Goal: Navigation & Orientation: Find specific page/section

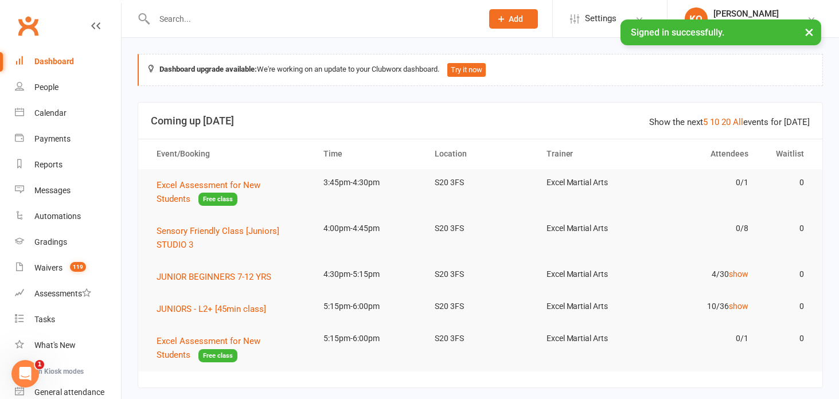
click at [807, 33] on button "×" at bounding box center [809, 32] width 21 height 25
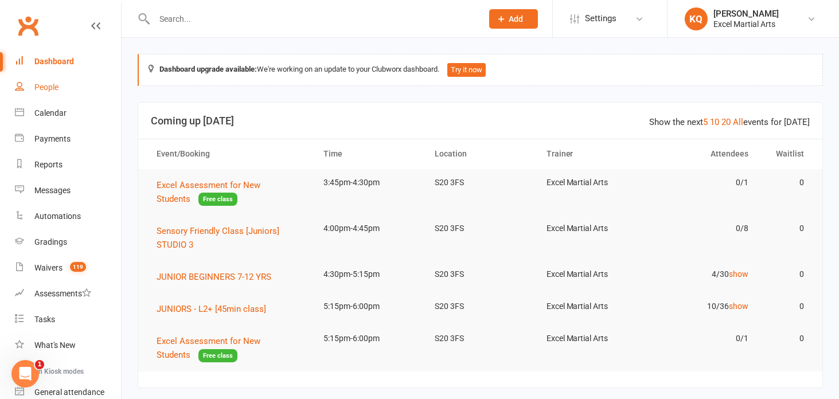
click at [46, 94] on link "People" at bounding box center [68, 88] width 106 height 26
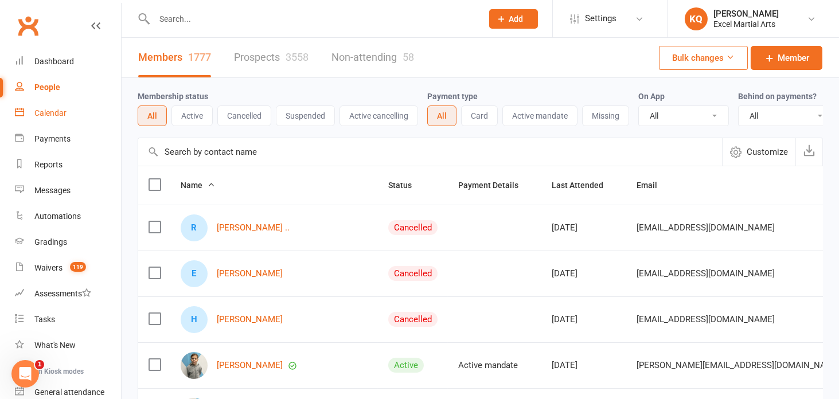
click at [47, 111] on div "Calendar" at bounding box center [50, 112] width 32 height 9
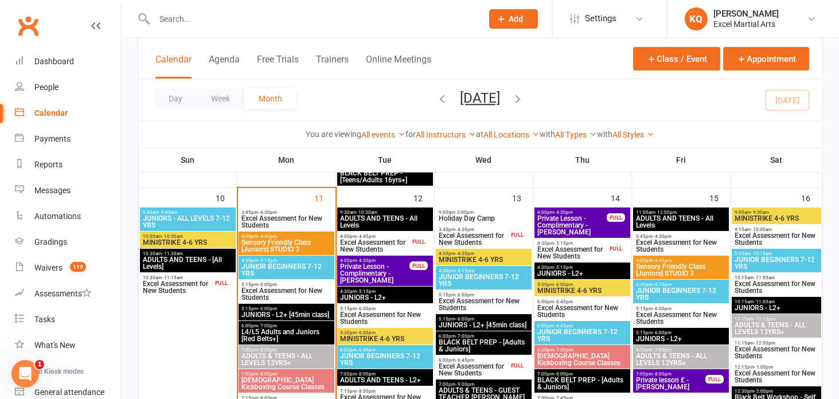
scroll to position [677, 0]
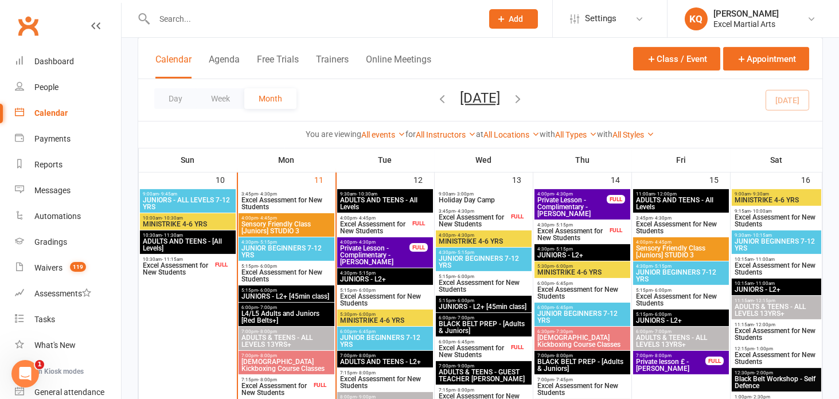
click at [276, 388] on span "Excel Assessment for New Students" at bounding box center [276, 390] width 71 height 14
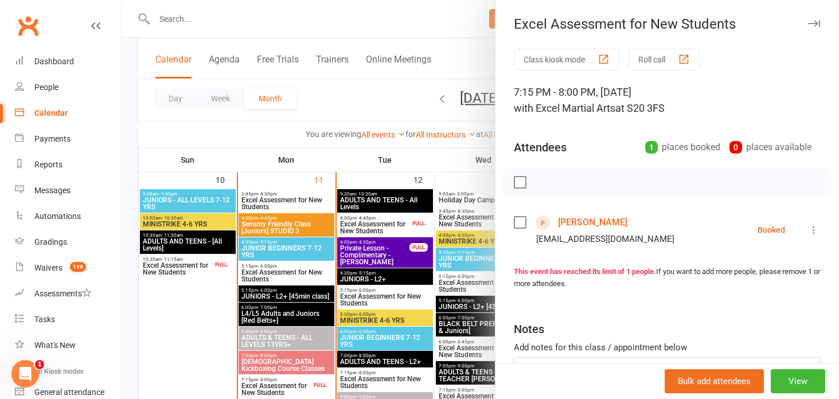
click at [384, 224] on div at bounding box center [481, 199] width 718 height 399
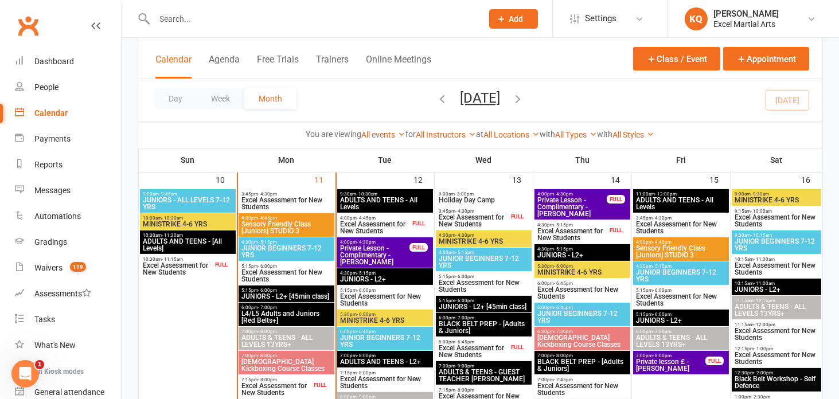
click at [384, 224] on span "Excel Assessment for New Students" at bounding box center [375, 228] width 71 height 14
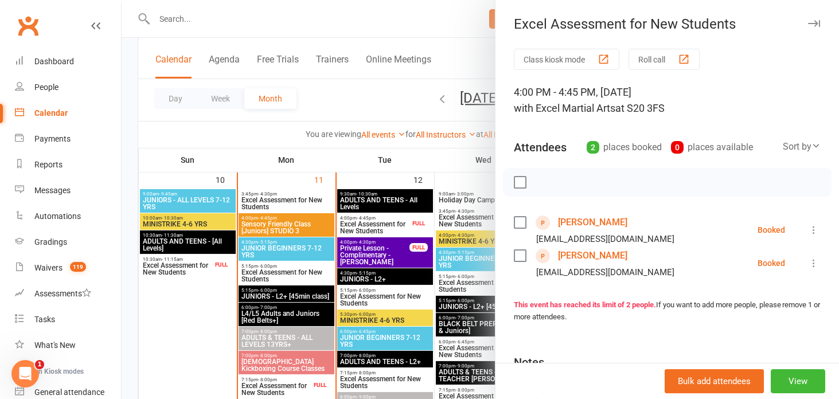
click at [384, 224] on div at bounding box center [481, 199] width 718 height 399
